Goal: Task Accomplishment & Management: Use online tool/utility

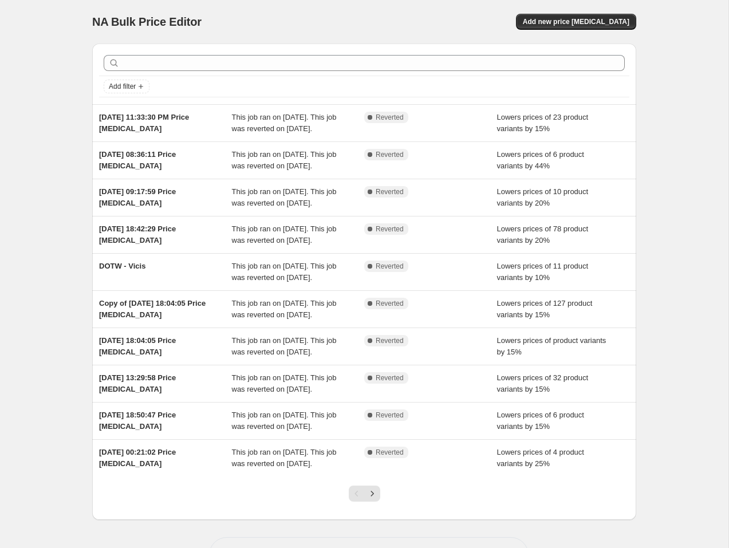
click at [570, 13] on div "NA Bulk Price Editor. This page is ready NA Bulk Price Editor Add new price [ME…" at bounding box center [364, 22] width 544 height 44
click at [563, 22] on span "Add new price [MEDICAL_DATA]" at bounding box center [576, 21] width 107 height 9
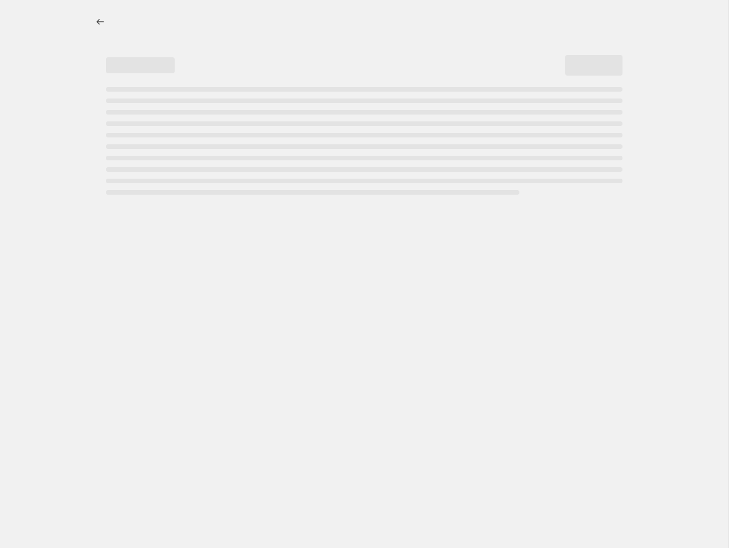
select select "percentage"
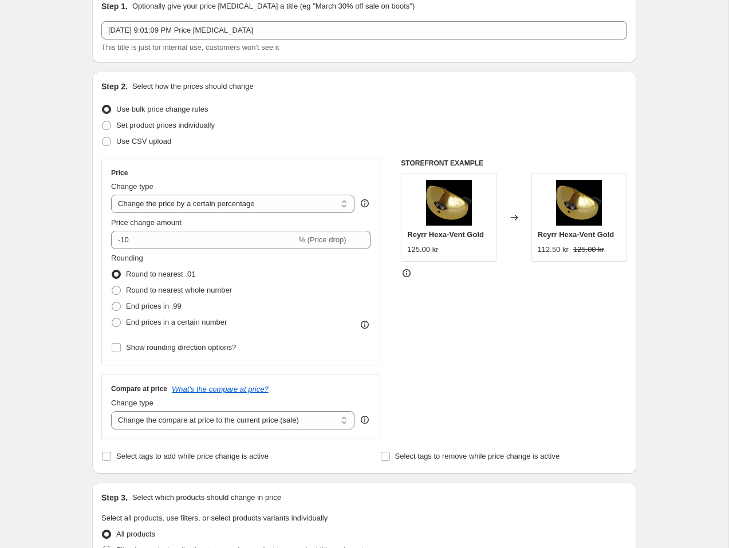
scroll to position [58, 0]
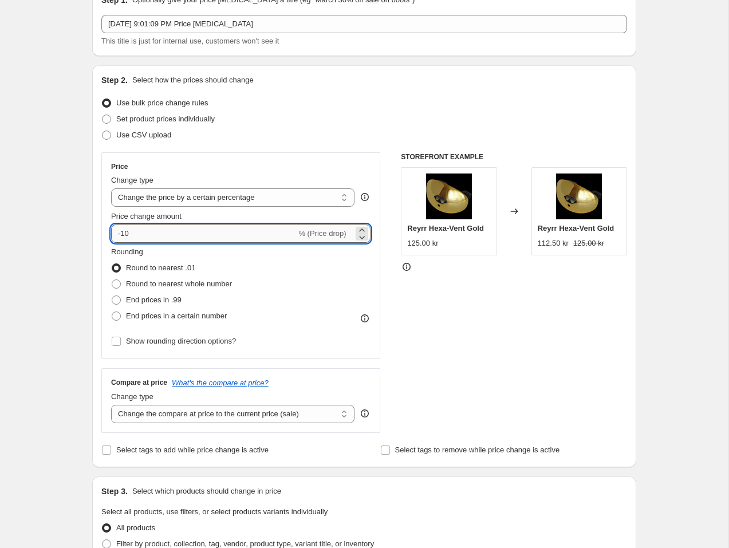
click at [246, 227] on input "-10" at bounding box center [203, 233] width 185 height 18
type input "-1"
type input "-25"
click at [171, 297] on span "End prices in .99" at bounding box center [154, 299] width 56 height 9
click at [112, 296] on input "End prices in .99" at bounding box center [112, 295] width 1 height 1
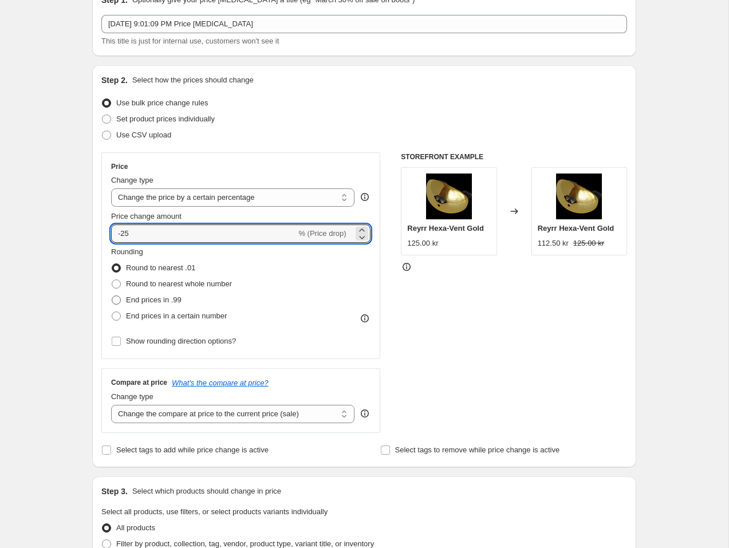
radio input "true"
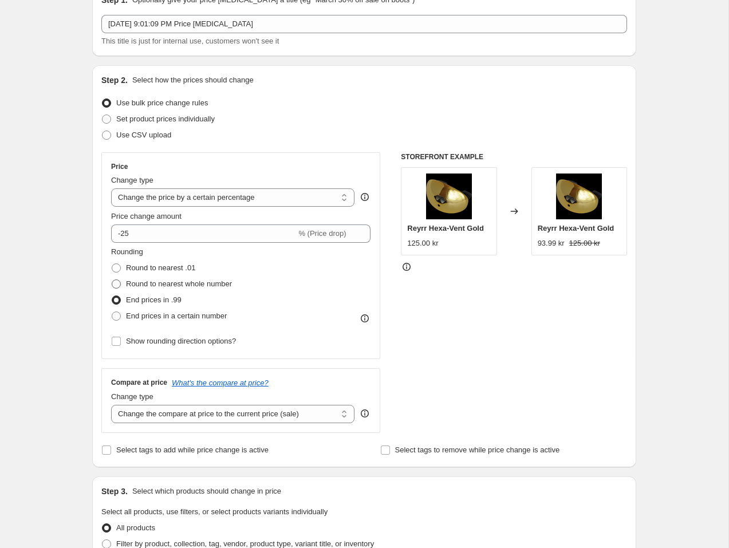
click at [174, 283] on span "Round to nearest whole number" at bounding box center [179, 283] width 106 height 9
click at [112, 280] on input "Round to nearest whole number" at bounding box center [112, 279] width 1 height 1
radio input "true"
click at [188, 411] on select "Change the compare at price to the current price (sale) Change the compare at p…" at bounding box center [232, 414] width 243 height 18
click at [111, 405] on select "Change the compare at price to the current price (sale) Change the compare at p…" at bounding box center [232, 414] width 243 height 18
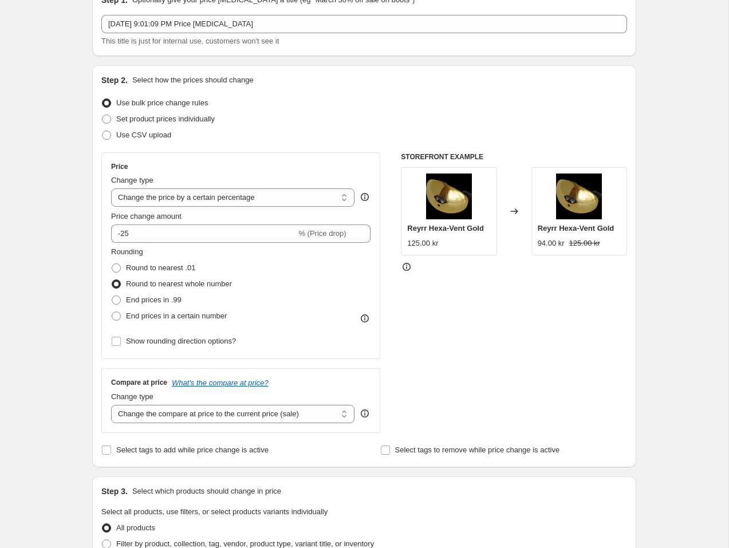
scroll to position [110, 0]
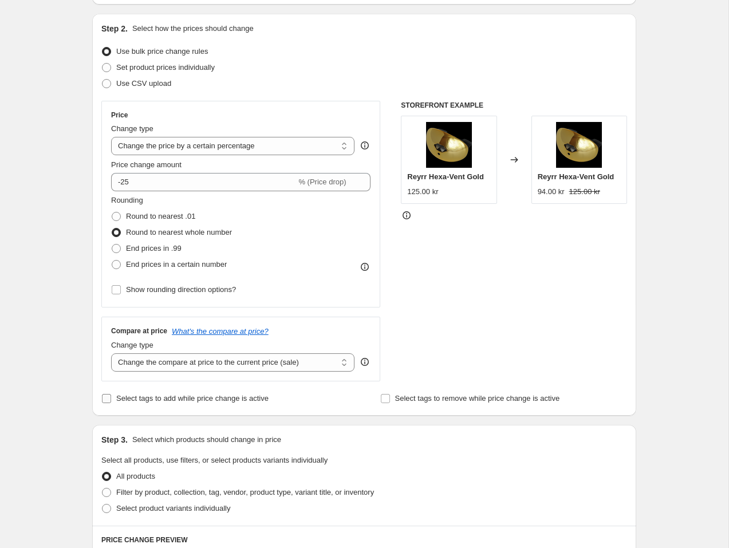
click at [245, 400] on span "Select tags to add while price change is active" at bounding box center [192, 398] width 152 height 9
click at [111, 400] on input "Select tags to add while price change is active" at bounding box center [106, 398] width 9 height 9
checkbox input "true"
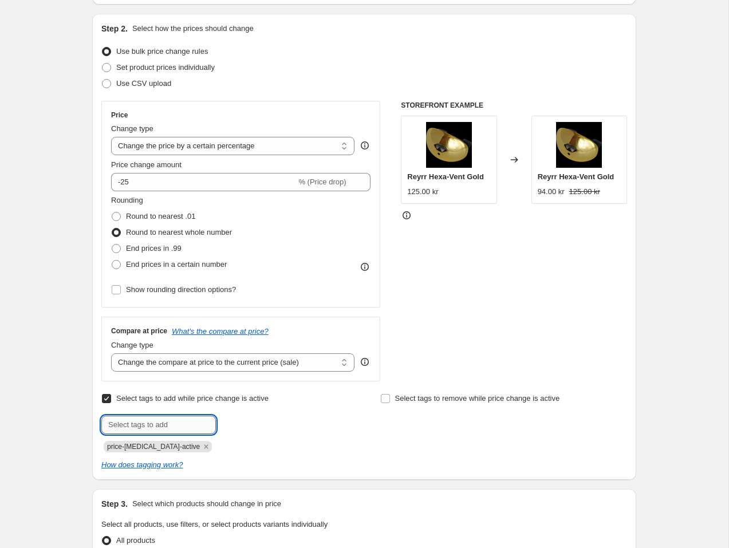
click at [187, 425] on input "text" at bounding box center [158, 425] width 115 height 18
type input "DOTW"
click at [403, 433] on div "Select tags to remove while price change is active" at bounding box center [503, 422] width 247 height 62
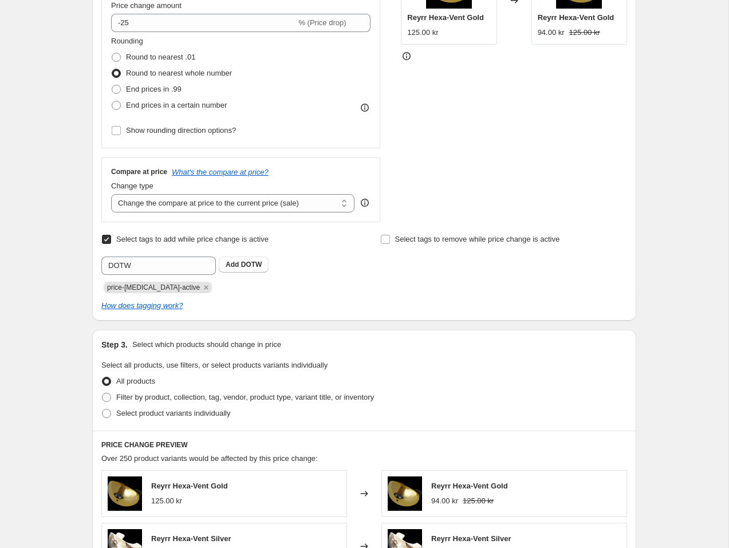
scroll to position [334, 0]
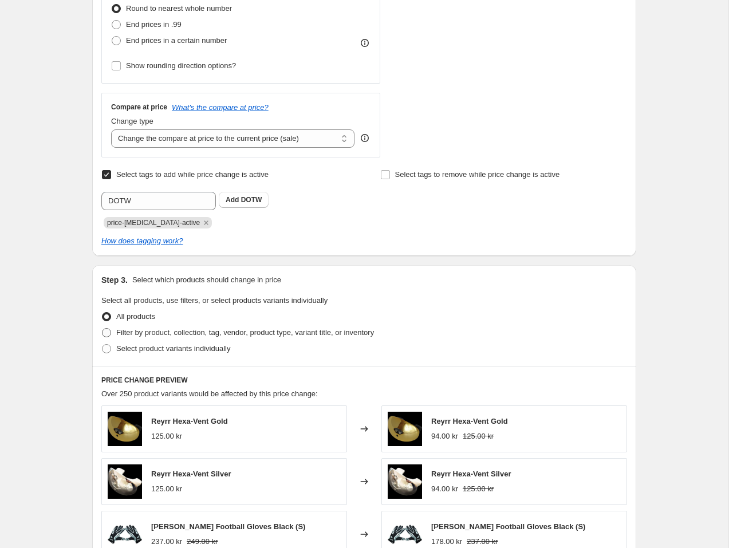
click at [184, 325] on label "Filter by product, collection, tag, vendor, product type, variant title, or inv…" at bounding box center [237, 333] width 273 height 16
click at [179, 355] on label "Select product variants individually" at bounding box center [165, 349] width 129 height 16
click at [102, 345] on input "Select product variants individually" at bounding box center [102, 344] width 1 height 1
radio input "true"
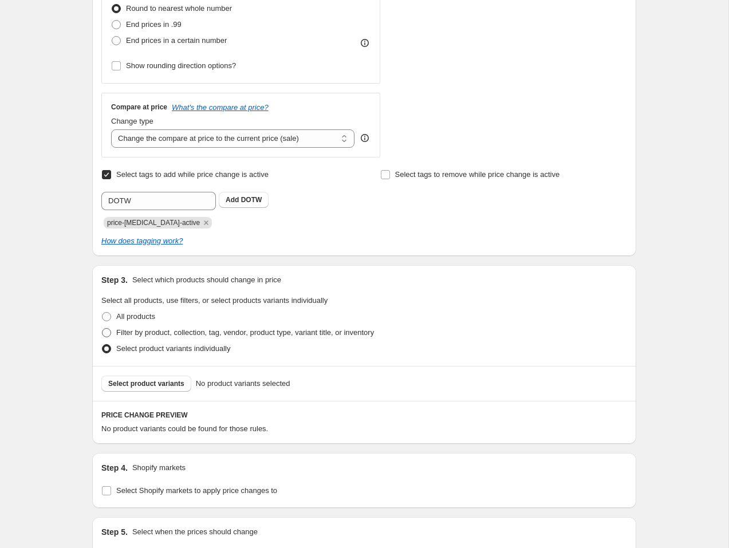
click at [158, 333] on span "Filter by product, collection, tag, vendor, product type, variant title, or inv…" at bounding box center [245, 332] width 258 height 9
click at [102, 329] on input "Filter by product, collection, tag, vendor, product type, variant title, or inv…" at bounding box center [102, 328] width 1 height 1
radio input "true"
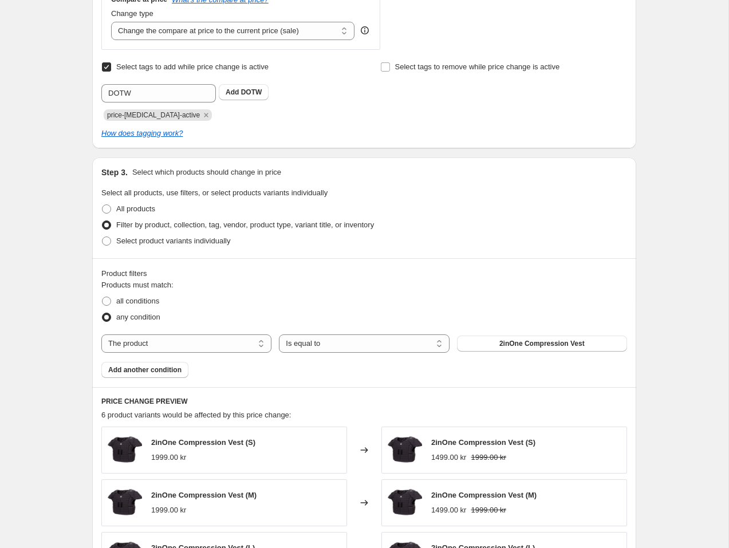
scroll to position [443, 0]
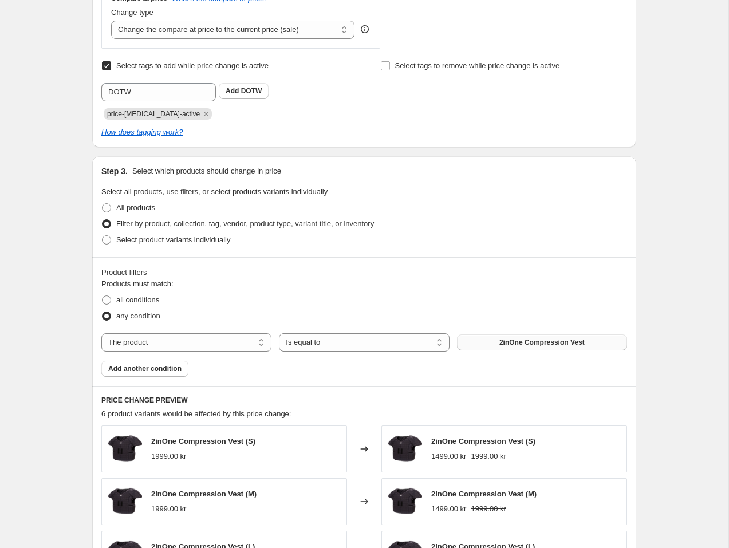
click at [495, 342] on button "2inOne Compression Vest" at bounding box center [542, 342] width 170 height 16
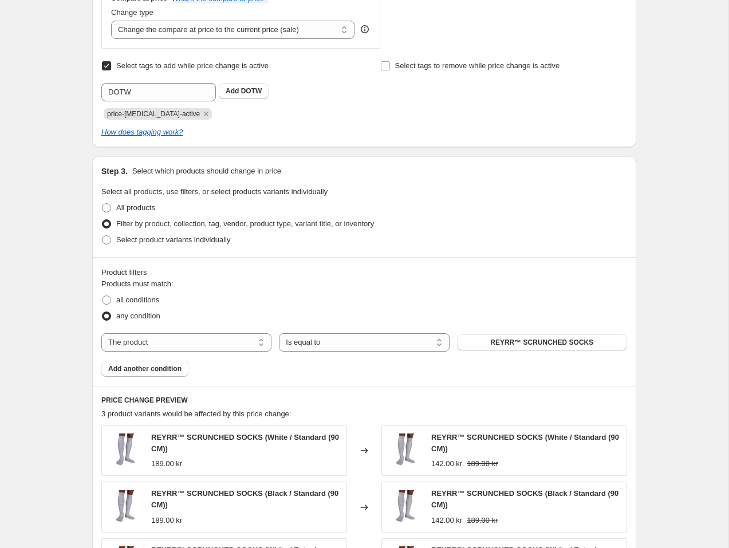
click at [167, 370] on span "Add another condition" at bounding box center [144, 368] width 73 height 9
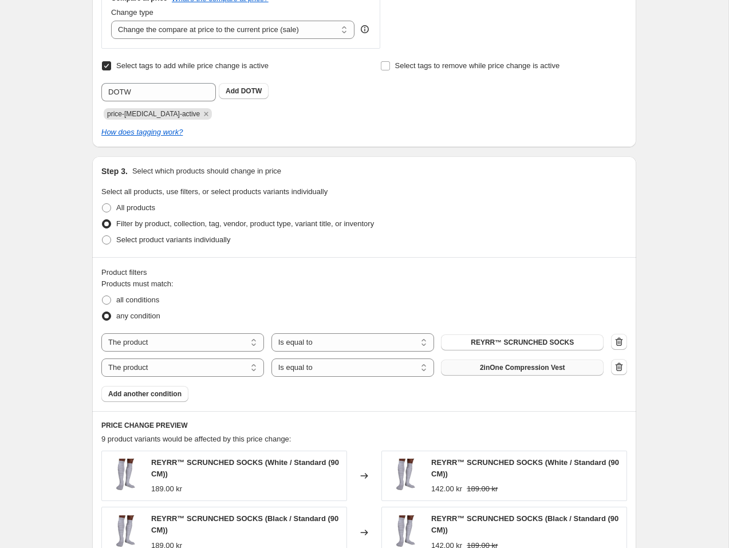
click at [475, 366] on button "2inOne Compression Vest" at bounding box center [522, 368] width 163 height 16
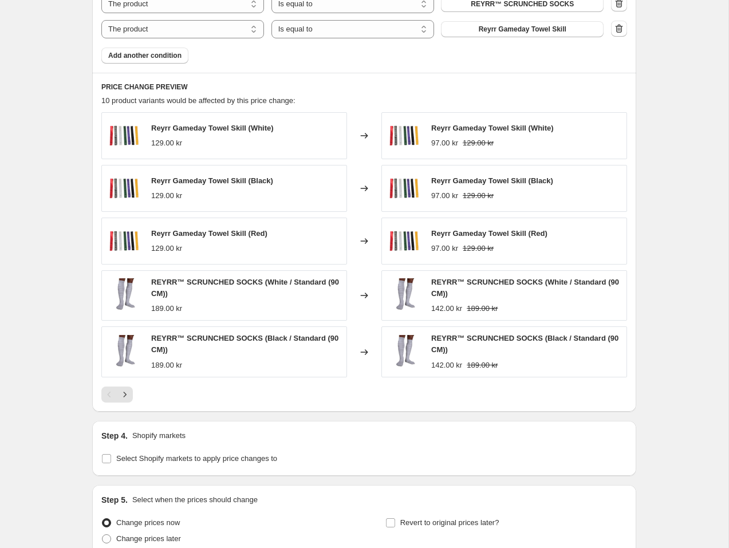
scroll to position [884, 0]
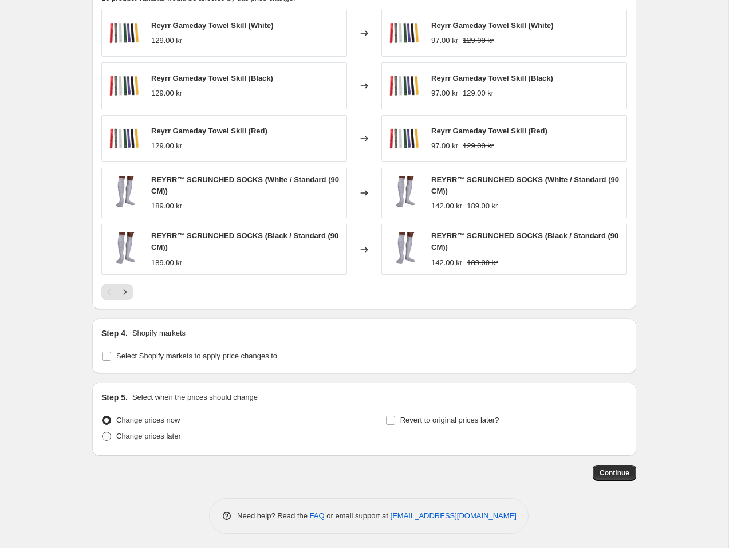
click at [168, 435] on span "Change prices later" at bounding box center [148, 436] width 65 height 9
click at [102, 432] on input "Change prices later" at bounding box center [102, 432] width 1 height 1
radio input "true"
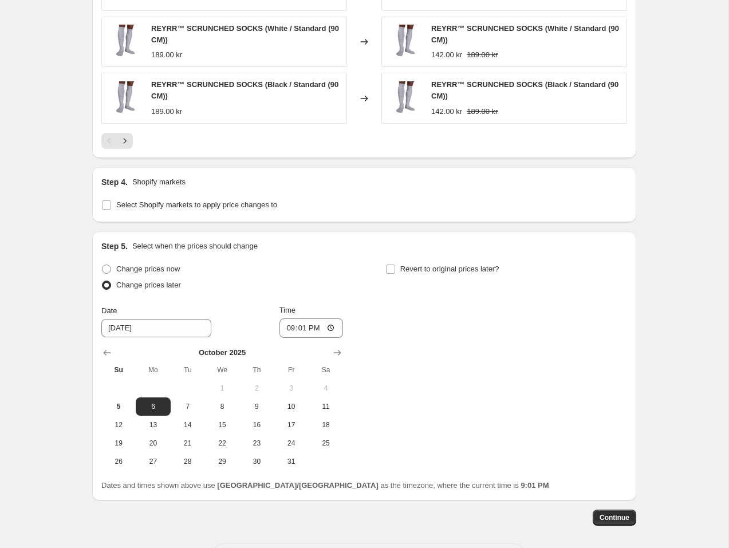
scroll to position [1079, 0]
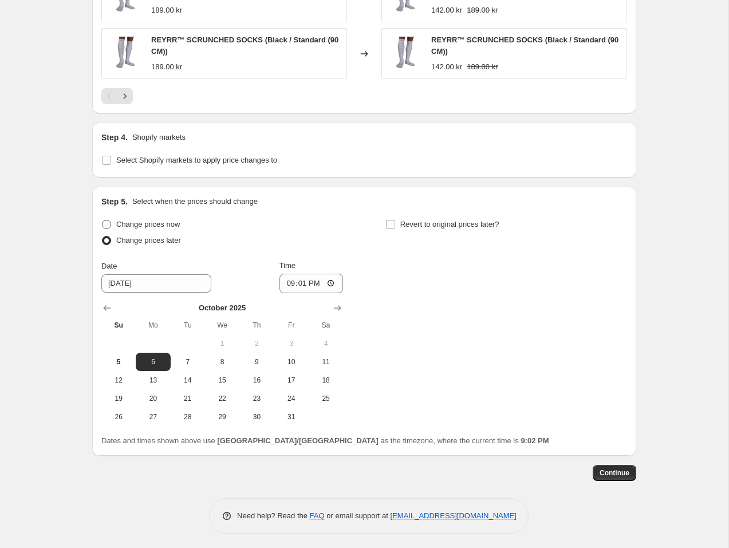
click at [173, 224] on span "Change prices now" at bounding box center [148, 224] width 64 height 9
click at [102, 220] on input "Change prices now" at bounding box center [102, 220] width 1 height 1
radio input "true"
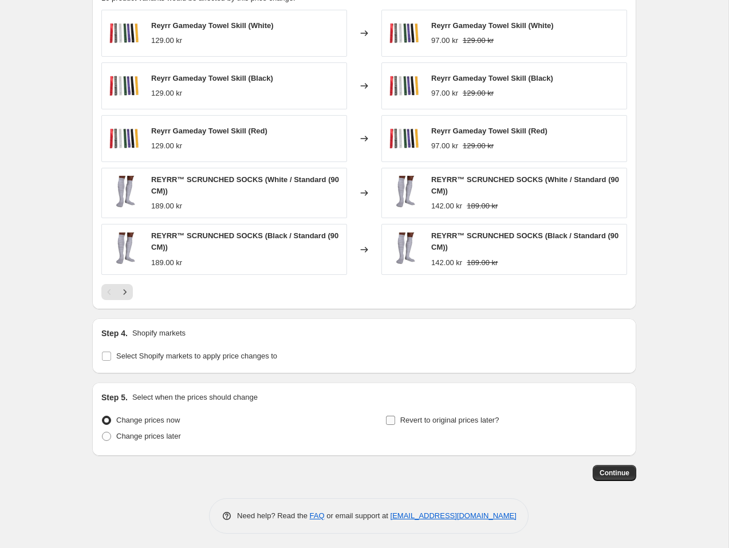
click at [396, 417] on label "Revert to original prices later?" at bounding box center [442, 420] width 114 height 16
click at [395, 417] on input "Revert to original prices later?" at bounding box center [390, 420] width 9 height 9
checkbox input "true"
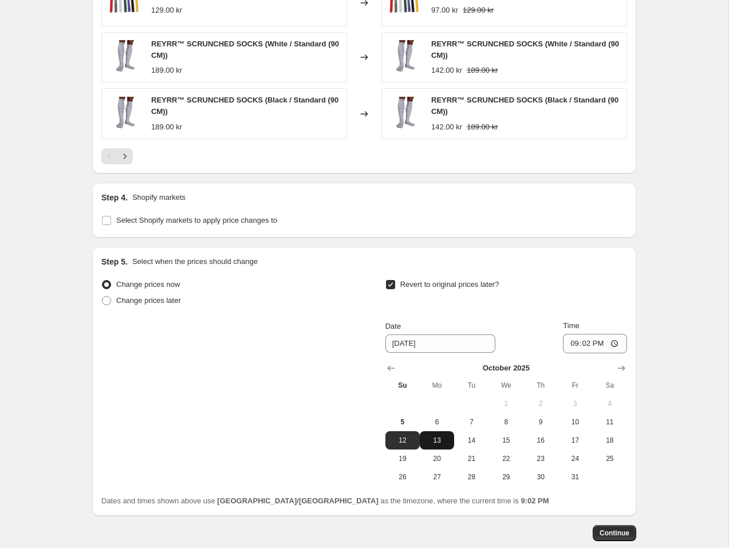
scroll to position [1042, 0]
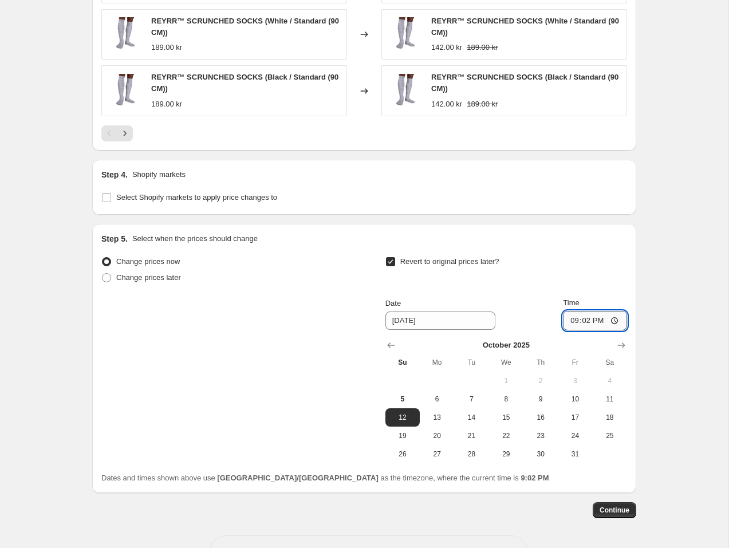
click at [585, 320] on input "21:02" at bounding box center [595, 320] width 64 height 19
type input "18:00"
click at [408, 415] on span "12" at bounding box center [402, 417] width 25 height 9
click at [612, 507] on span "Continue" at bounding box center [615, 510] width 30 height 9
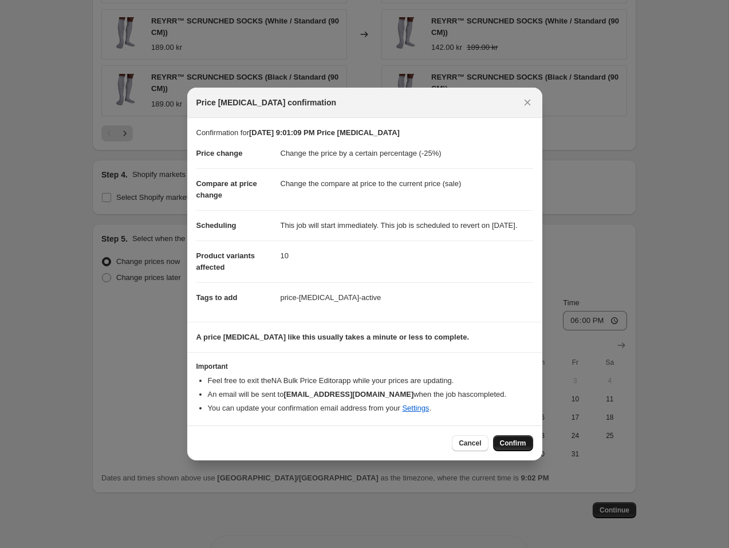
click at [508, 444] on span "Confirm" at bounding box center [513, 443] width 26 height 9
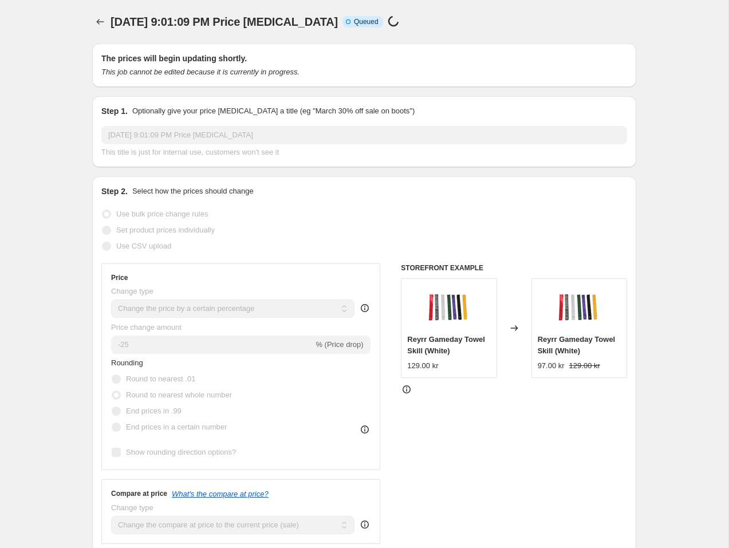
select select "percentage"
